Goal: Task Accomplishment & Management: Manage account settings

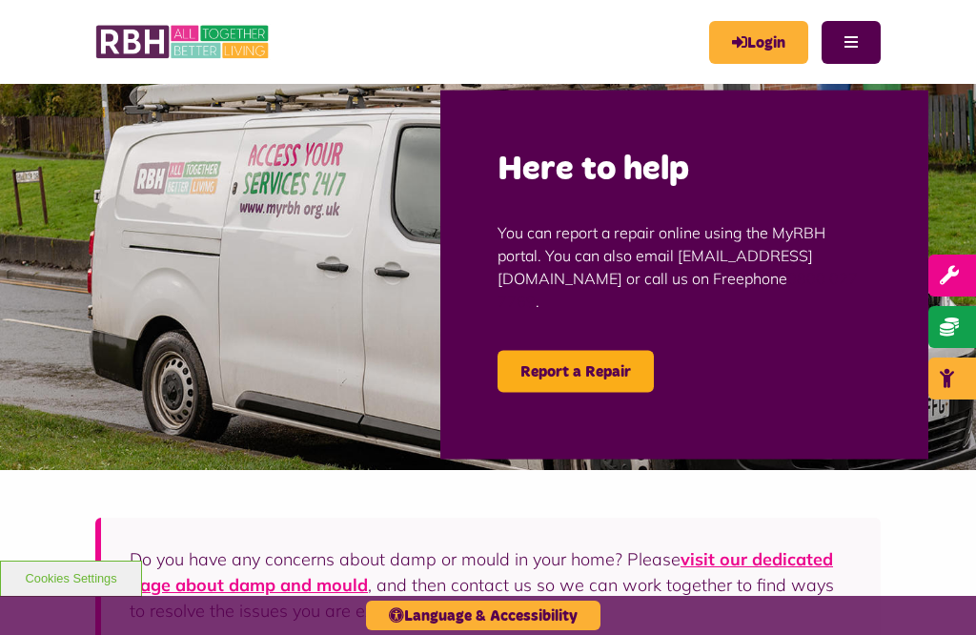
click at [763, 36] on link "Login" at bounding box center [758, 42] width 99 height 43
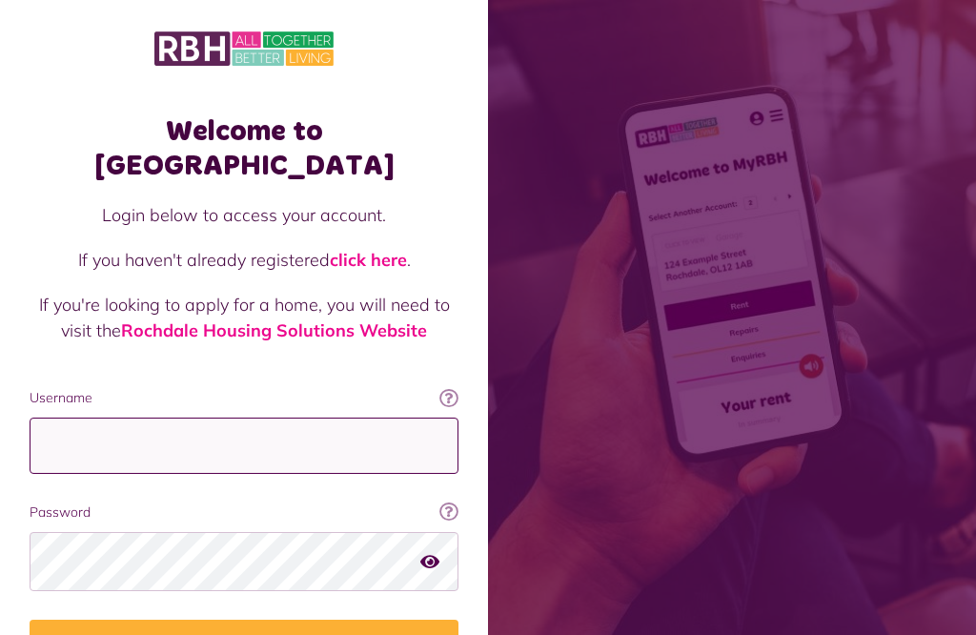
click at [62, 418] on input "Username" at bounding box center [244, 446] width 429 height 56
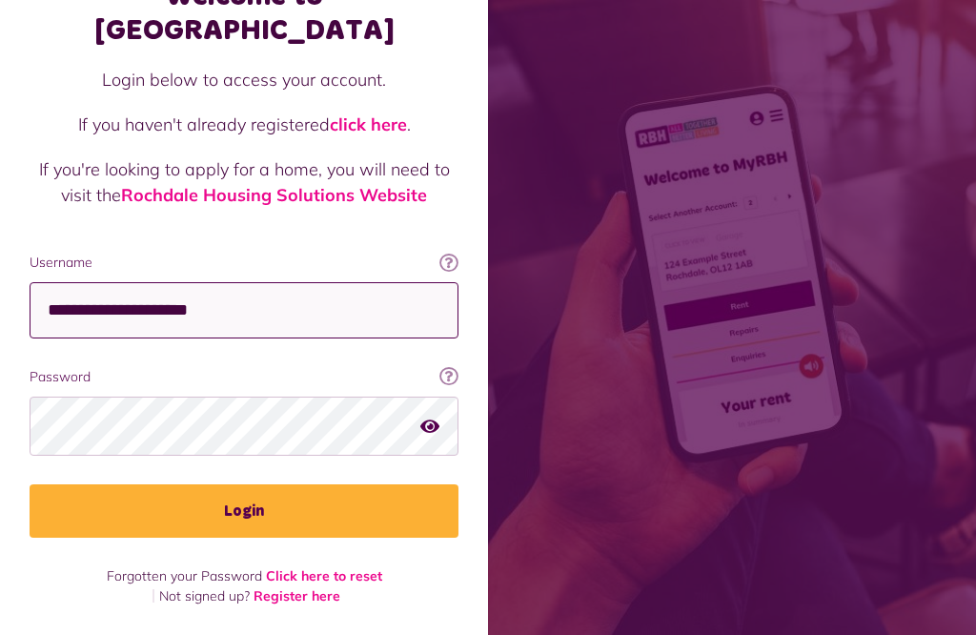
type input "**********"
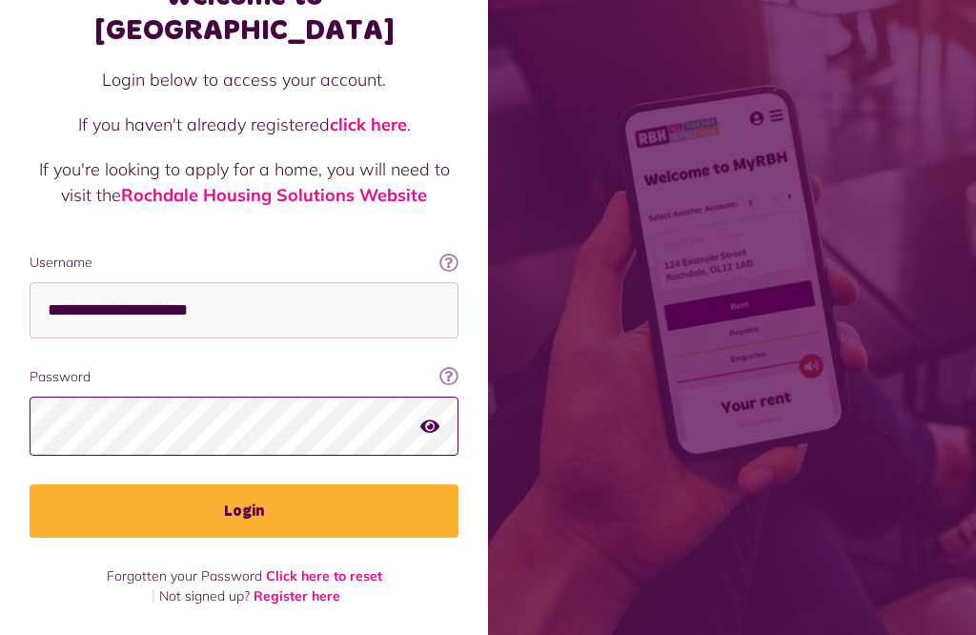
scroll to position [403, 0]
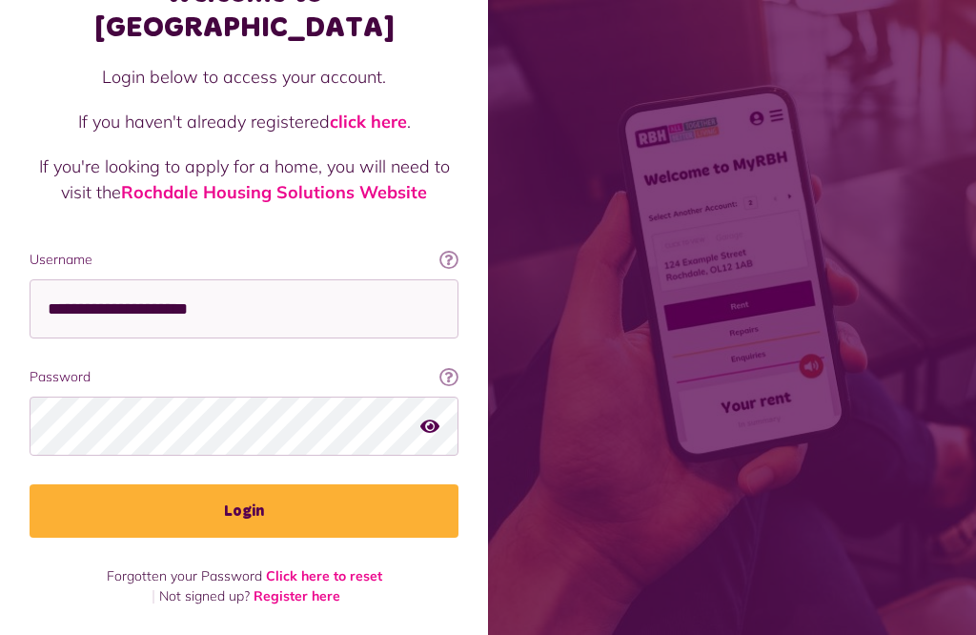
click at [266, 484] on button "Login" at bounding box center [244, 510] width 429 height 53
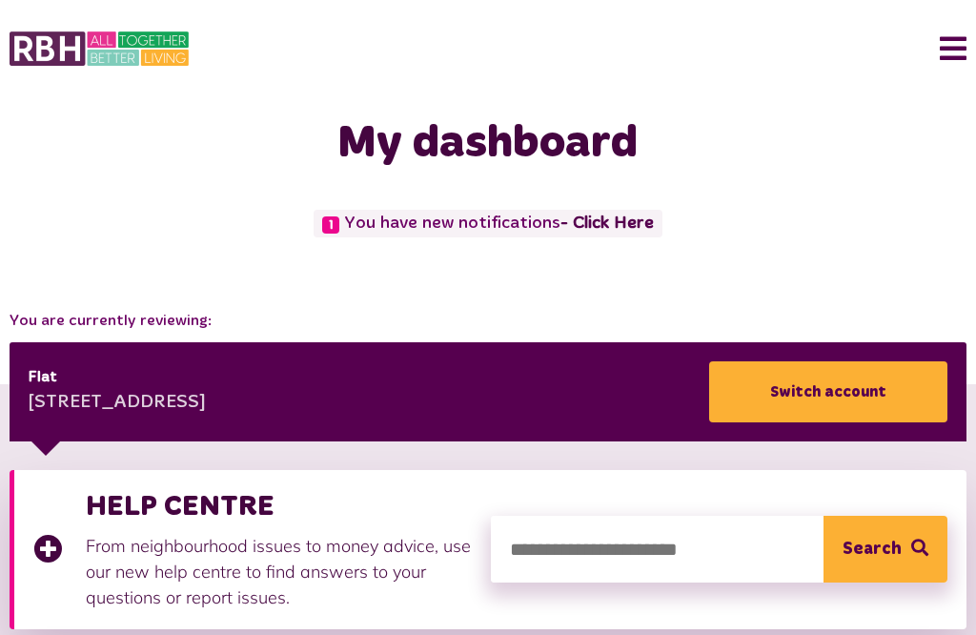
click at [963, 36] on button "Menu" at bounding box center [946, 48] width 41 height 59
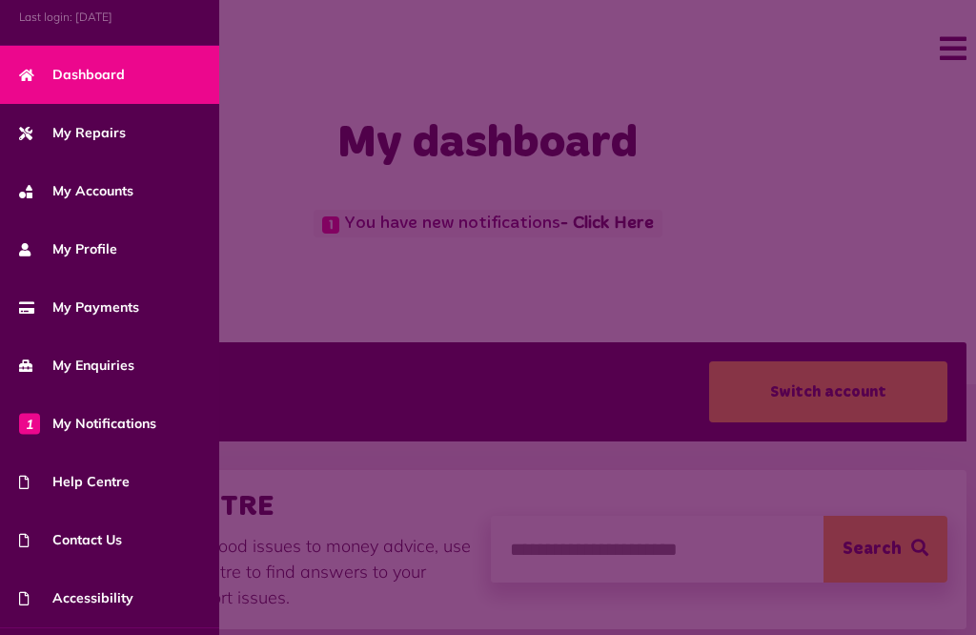
scroll to position [118, 0]
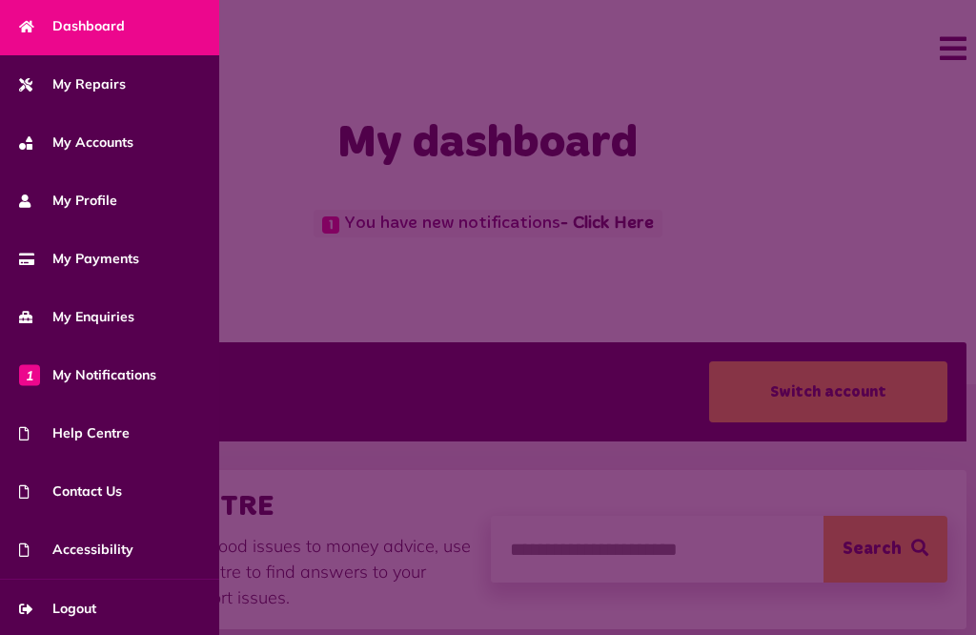
click at [96, 609] on span "Logout" at bounding box center [57, 609] width 77 height 20
